Goal: Transaction & Acquisition: Purchase product/service

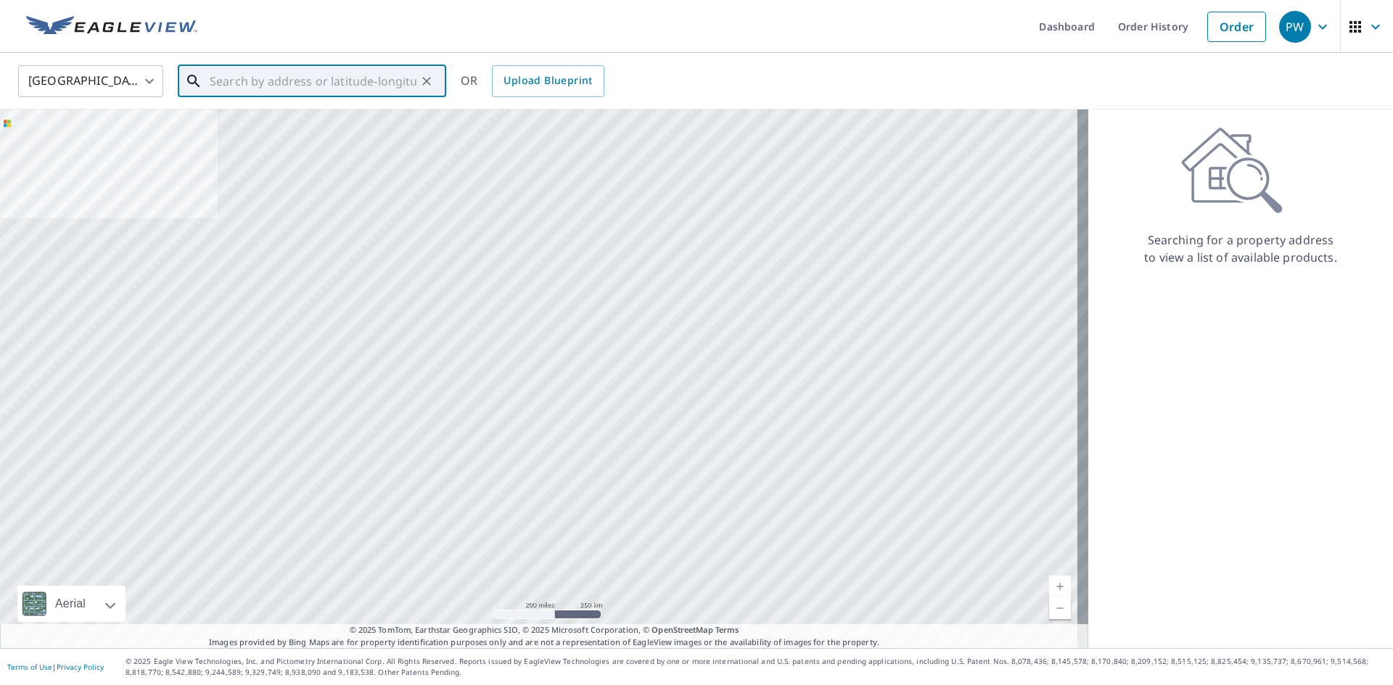
paste input "[STREET_ADDRESS]"
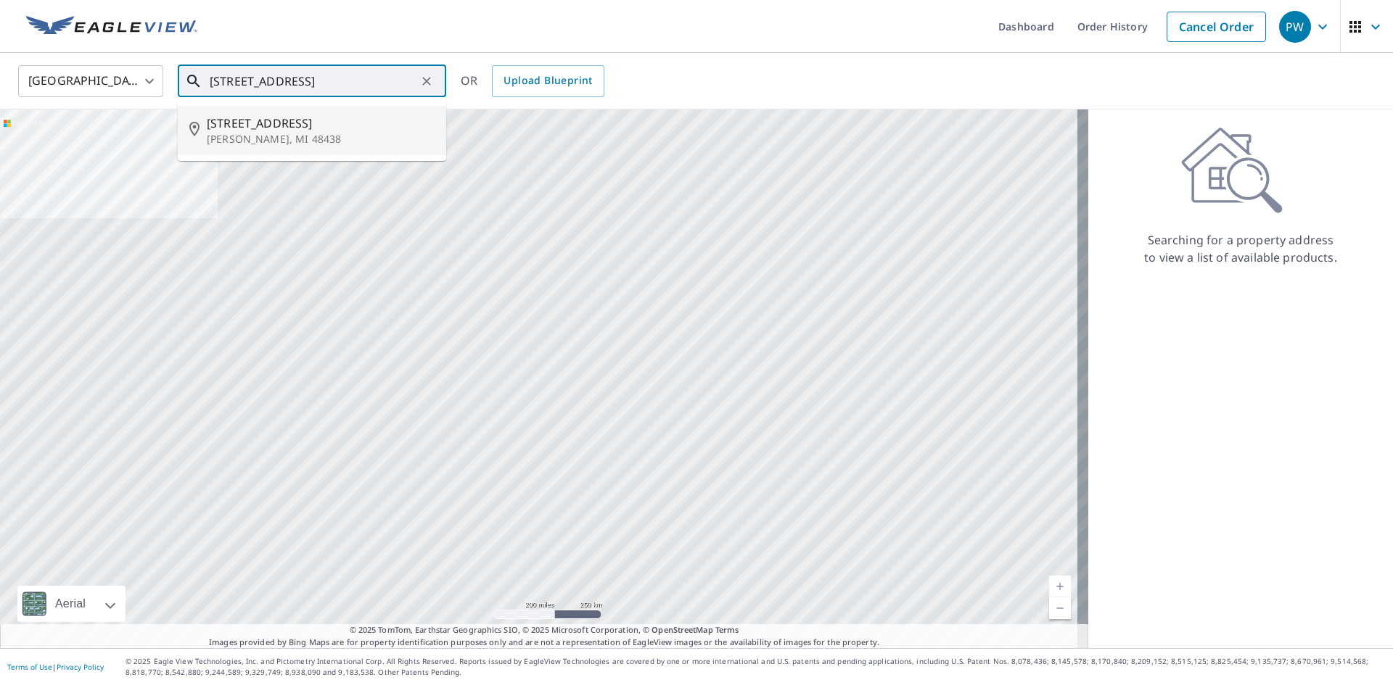
click at [291, 128] on span "[STREET_ADDRESS]" at bounding box center [321, 123] width 228 height 17
type input "[STREET_ADDRESS][PERSON_NAME]"
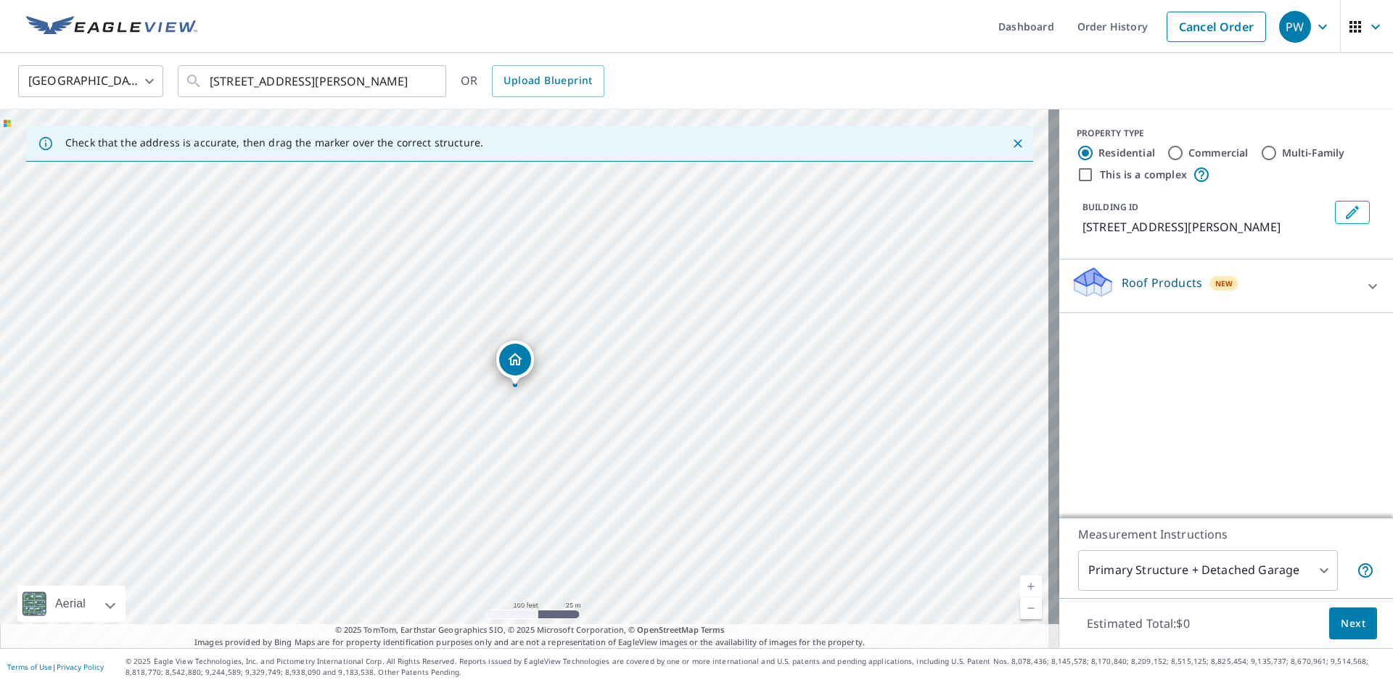
click at [1261, 279] on div "Roof Products New" at bounding box center [1213, 285] width 284 height 41
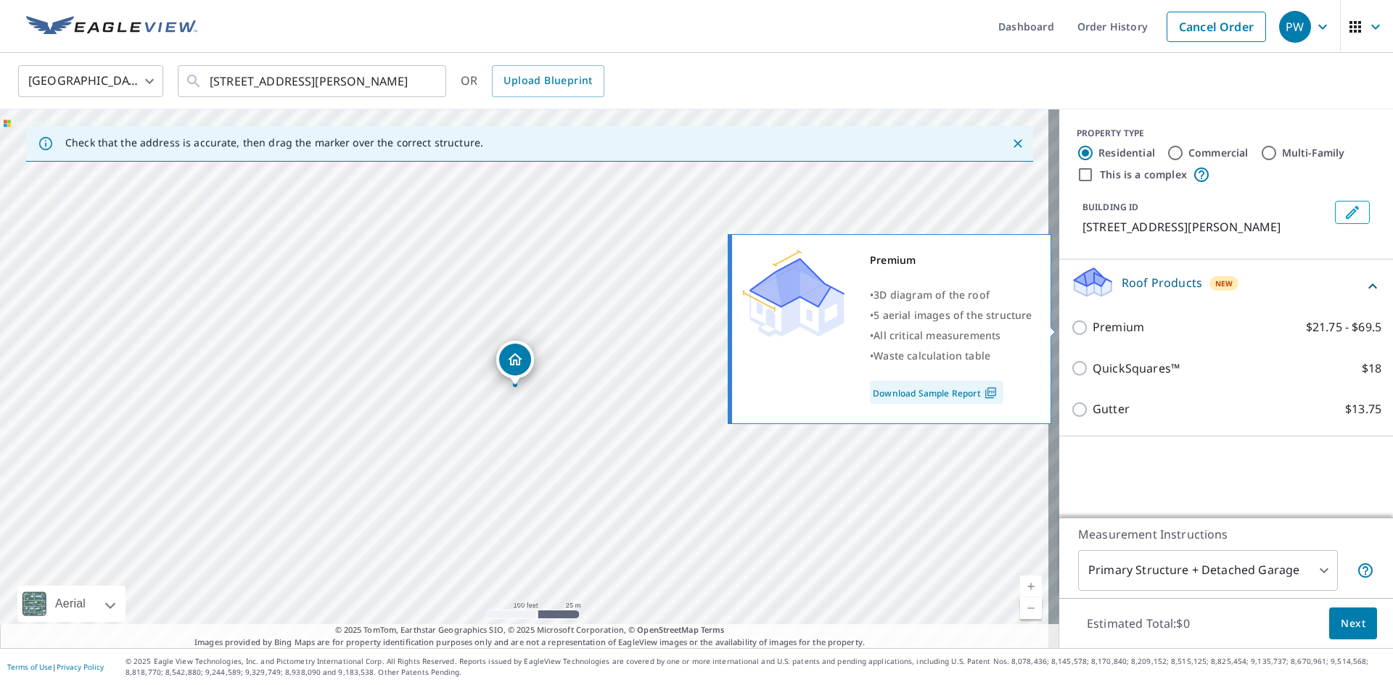
click at [1113, 318] on p "Premium" at bounding box center [1117, 327] width 51 height 18
click at [1092, 319] on input "Premium $21.75 - $69.5" at bounding box center [1082, 327] width 22 height 17
checkbox input "true"
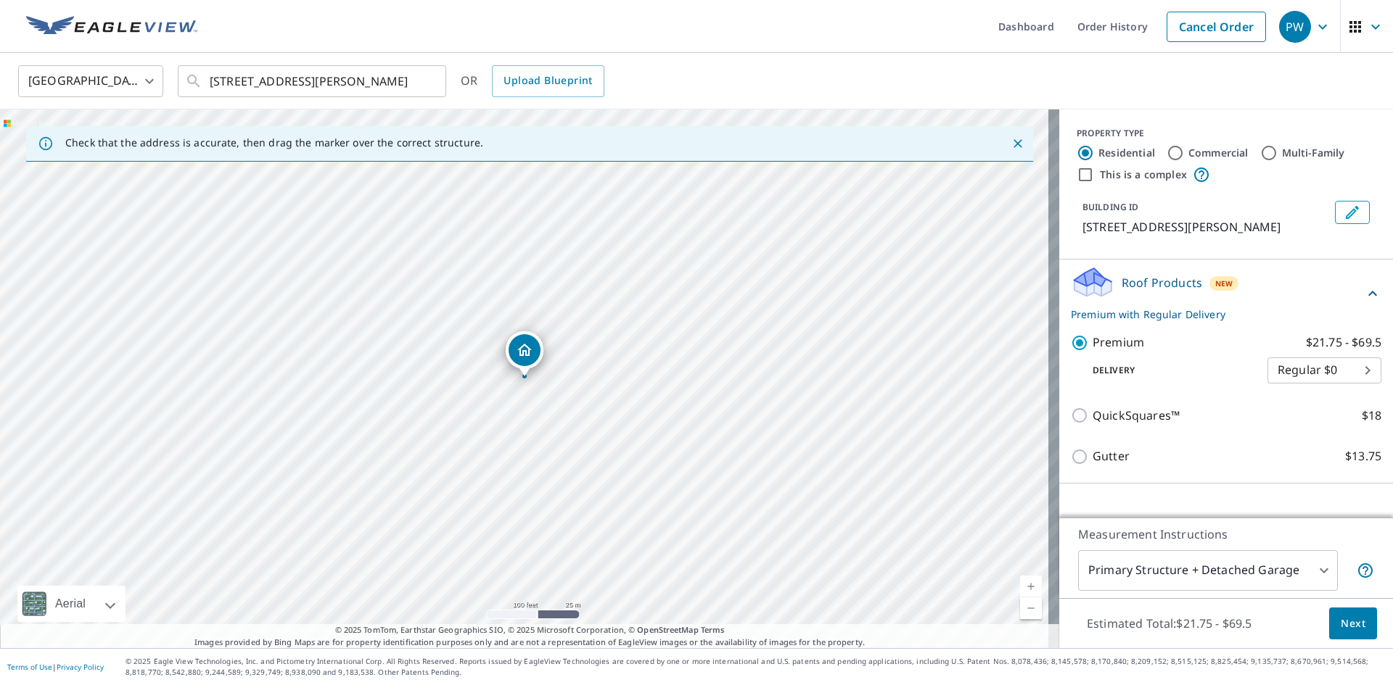
click at [1348, 625] on span "Next" at bounding box center [1352, 624] width 25 height 18
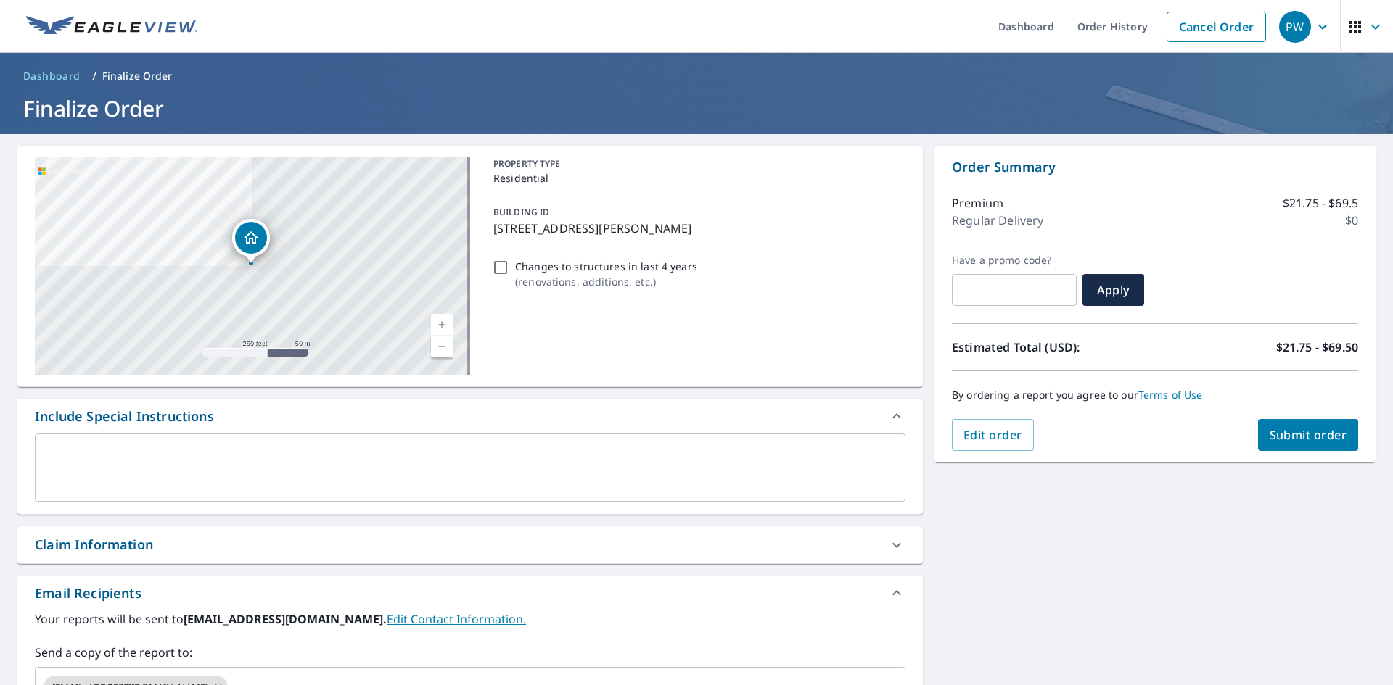
drag, startPoint x: 572, startPoint y: 265, endPoint x: 627, endPoint y: 279, distance: 56.1
click at [572, 265] on p "Changes to structures in last 4 years" at bounding box center [606, 266] width 182 height 15
click at [509, 265] on input "Changes to structures in last 4 years ( renovations, additions, etc. )" at bounding box center [500, 267] width 17 height 17
checkbox input "true"
click at [1301, 434] on span "Submit order" at bounding box center [1308, 435] width 78 height 16
